Goal: Navigation & Orientation: Find specific page/section

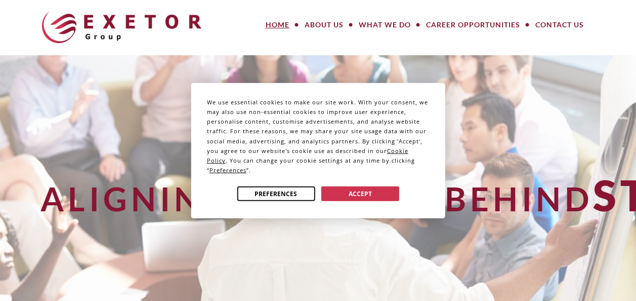
click at [286, 190] on button "Preferences" at bounding box center [276, 193] width 78 height 15
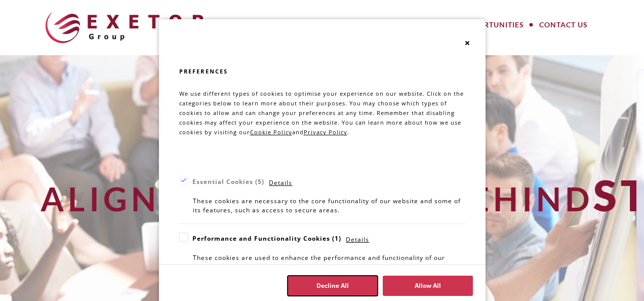
click at [335, 281] on button "Decline All" at bounding box center [333, 285] width 90 height 20
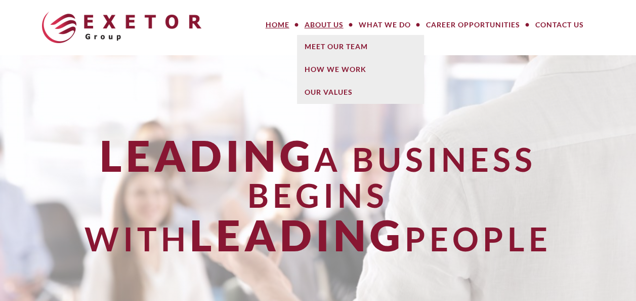
click at [314, 21] on link "About Us" at bounding box center [324, 25] width 54 height 20
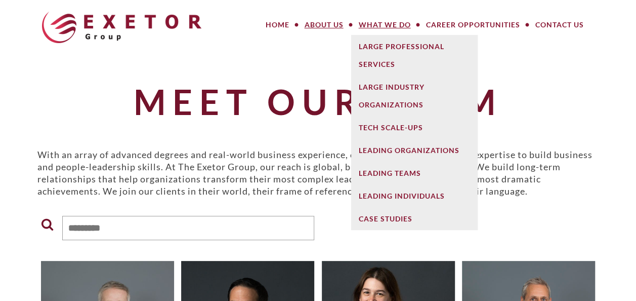
click at [375, 18] on link "What We Do" at bounding box center [384, 25] width 67 height 20
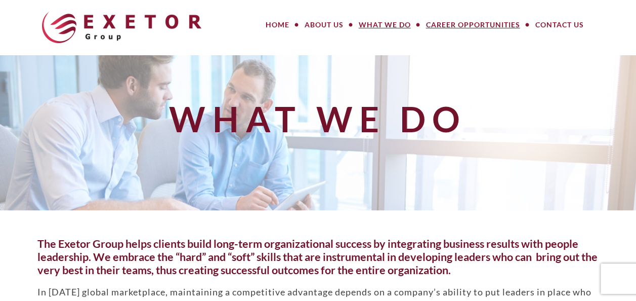
click at [482, 21] on link "Career Opportunities" at bounding box center [473, 25] width 109 height 20
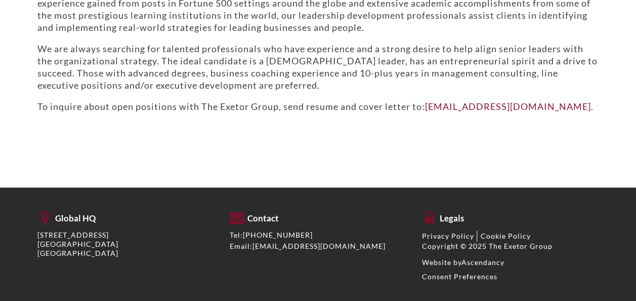
scroll to position [281, 0]
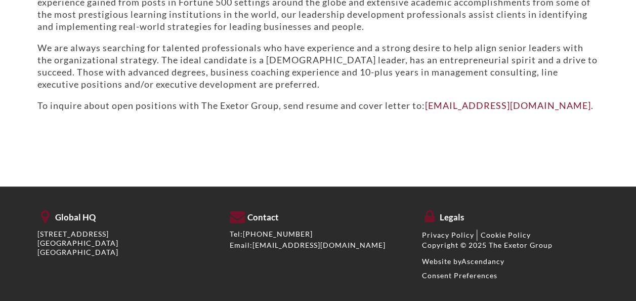
click at [624, 204] on footer "Global HQ 777 Main Avenue, Suite 207 Durango, CO 81301 USA Contact Tel: +(1) 97…" at bounding box center [318, 243] width 636 height 115
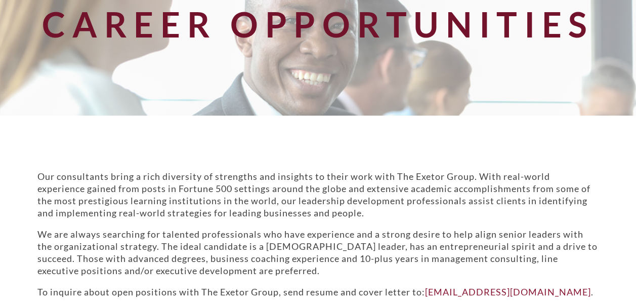
scroll to position [0, 0]
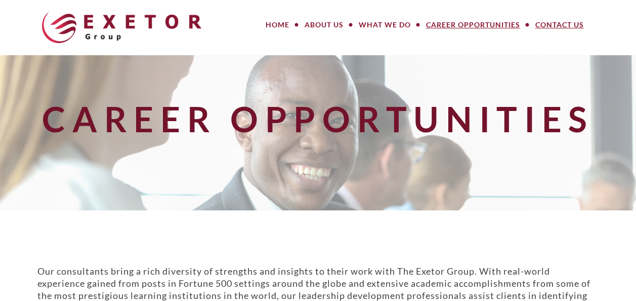
click at [547, 25] on link "Contact Us" at bounding box center [560, 25] width 64 height 20
